Goal: Information Seeking & Learning: Learn about a topic

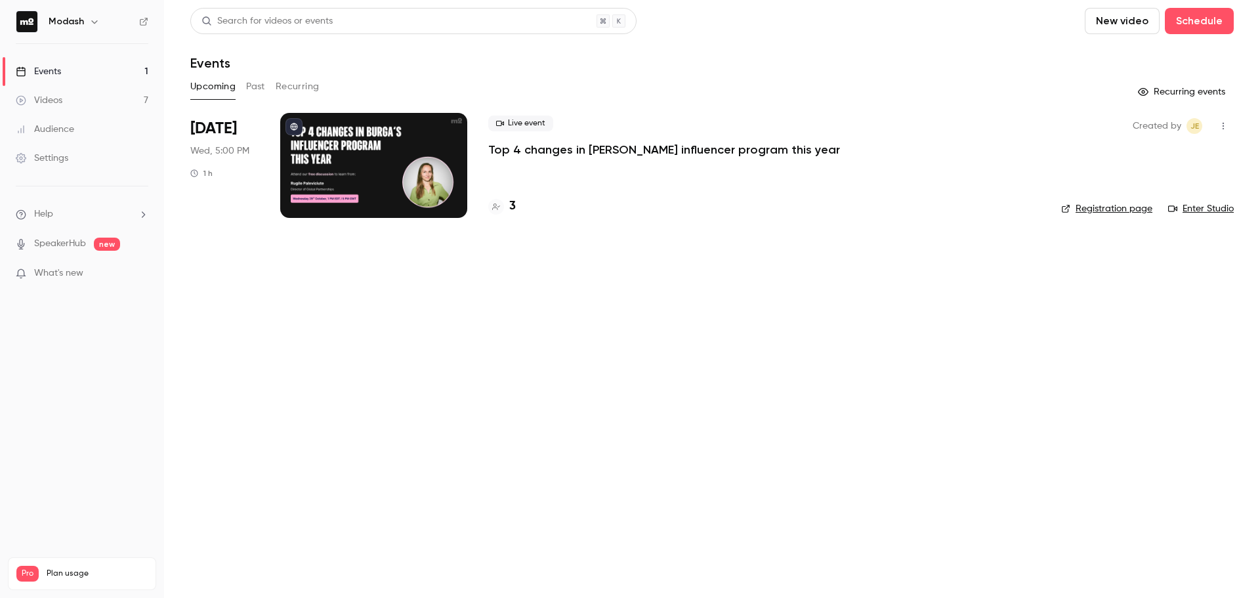
drag, startPoint x: 541, startPoint y: 173, endPoint x: 535, endPoint y: 160, distance: 14.4
click at [541, 173] on div "Live event Top 4 changes in [PERSON_NAME] influencer program this year 3" at bounding box center [764, 165] width 552 height 105
click at [533, 158] on div "Live event Top 4 changes in [PERSON_NAME] influencer program this year 3" at bounding box center [764, 165] width 552 height 105
click at [529, 152] on p "Top 4 changes in [PERSON_NAME] influencer program this year" at bounding box center [664, 150] width 352 height 16
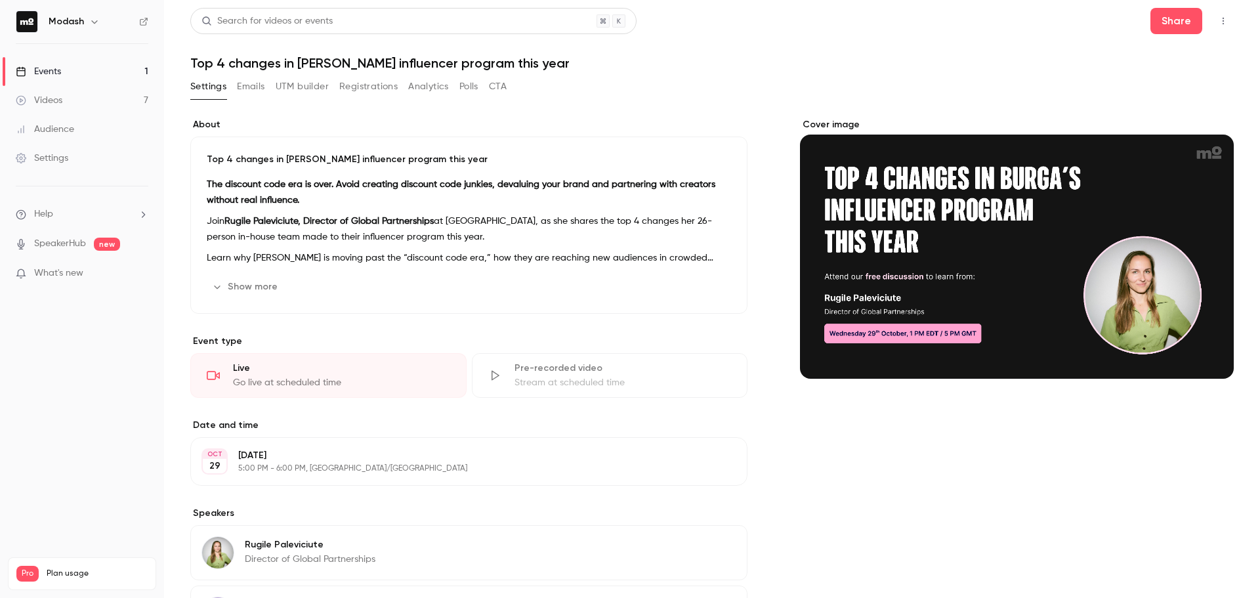
click at [373, 93] on button "Registrations" at bounding box center [368, 86] width 58 height 21
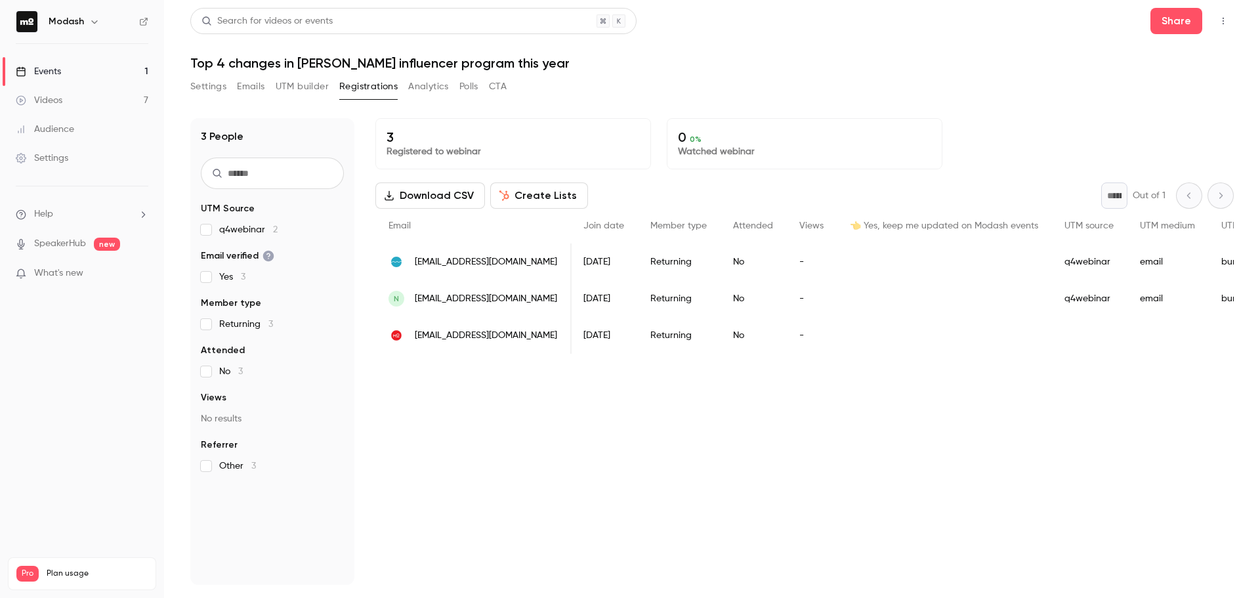
scroll to position [0, 104]
